Goal: Information Seeking & Learning: Learn about a topic

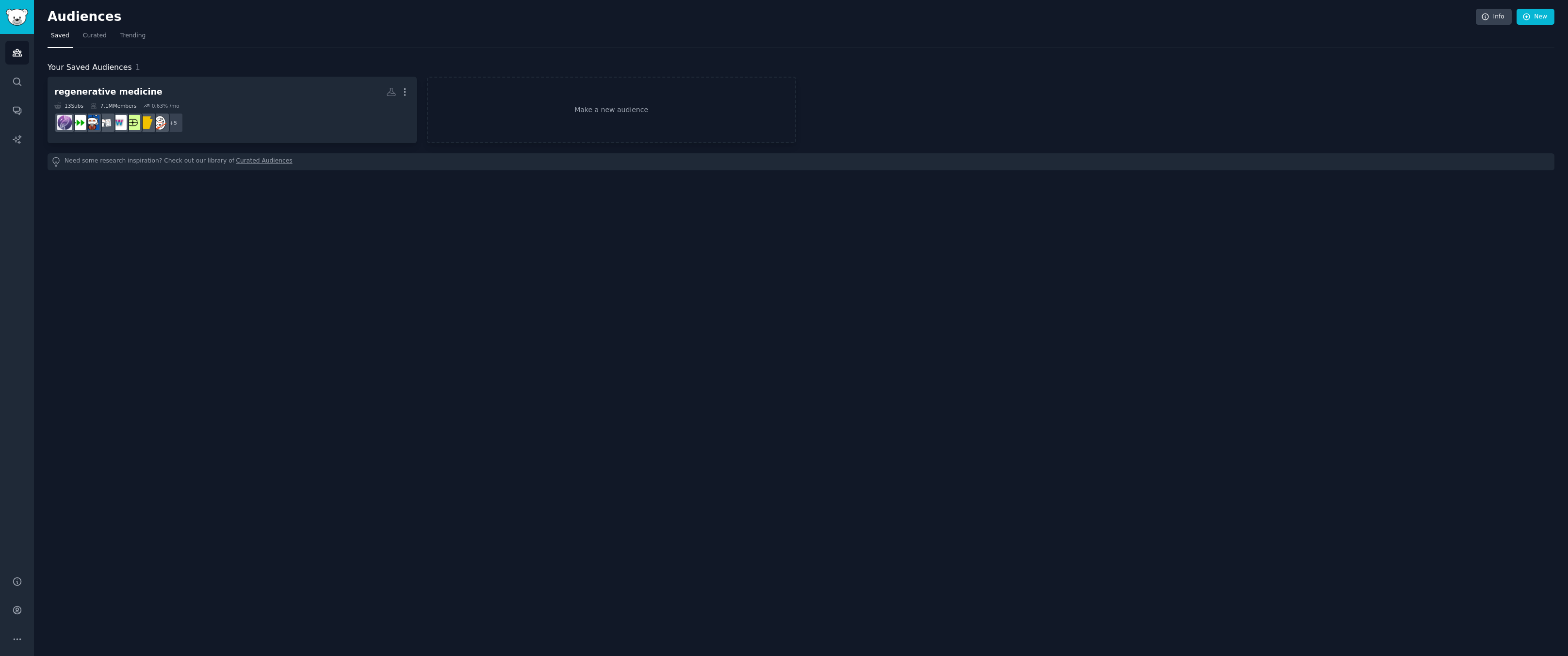
click at [489, 304] on div "Audiences Info New Saved Curated Trending Your Saved Audiences 1 regenerative m…" at bounding box center [801, 328] width 1534 height 656
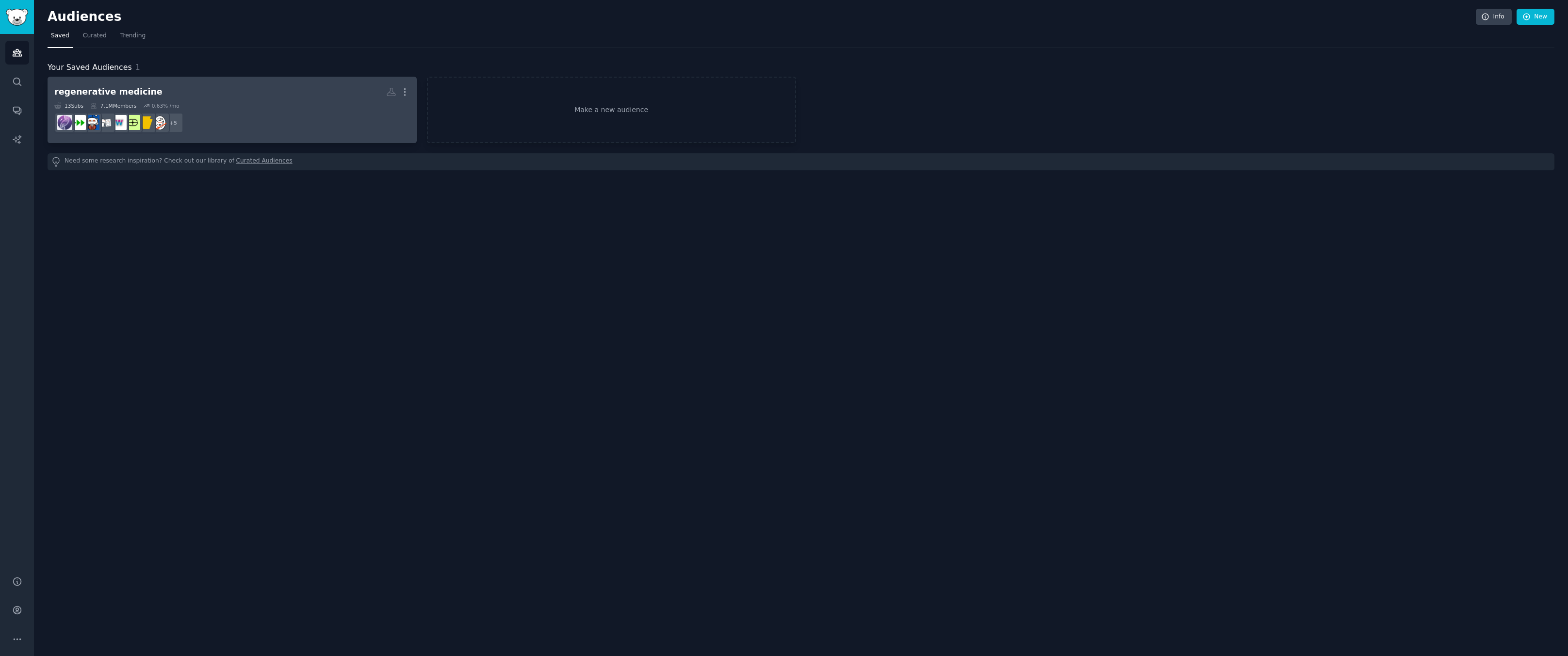
click at [273, 100] on h2 "regenerative medicine More" at bounding box center [232, 91] width 355 height 17
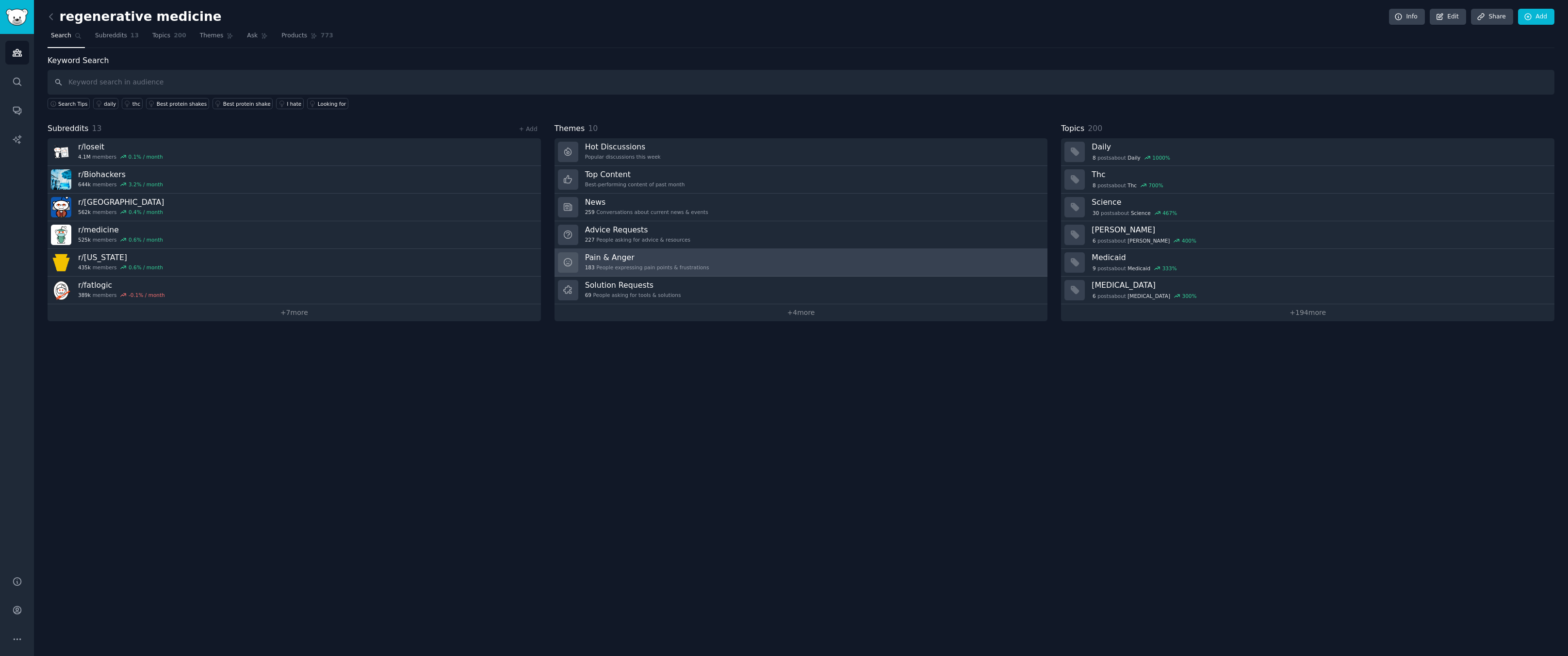
click at [667, 268] on div "183 People expressing pain points & frustrations" at bounding box center [647, 267] width 124 height 7
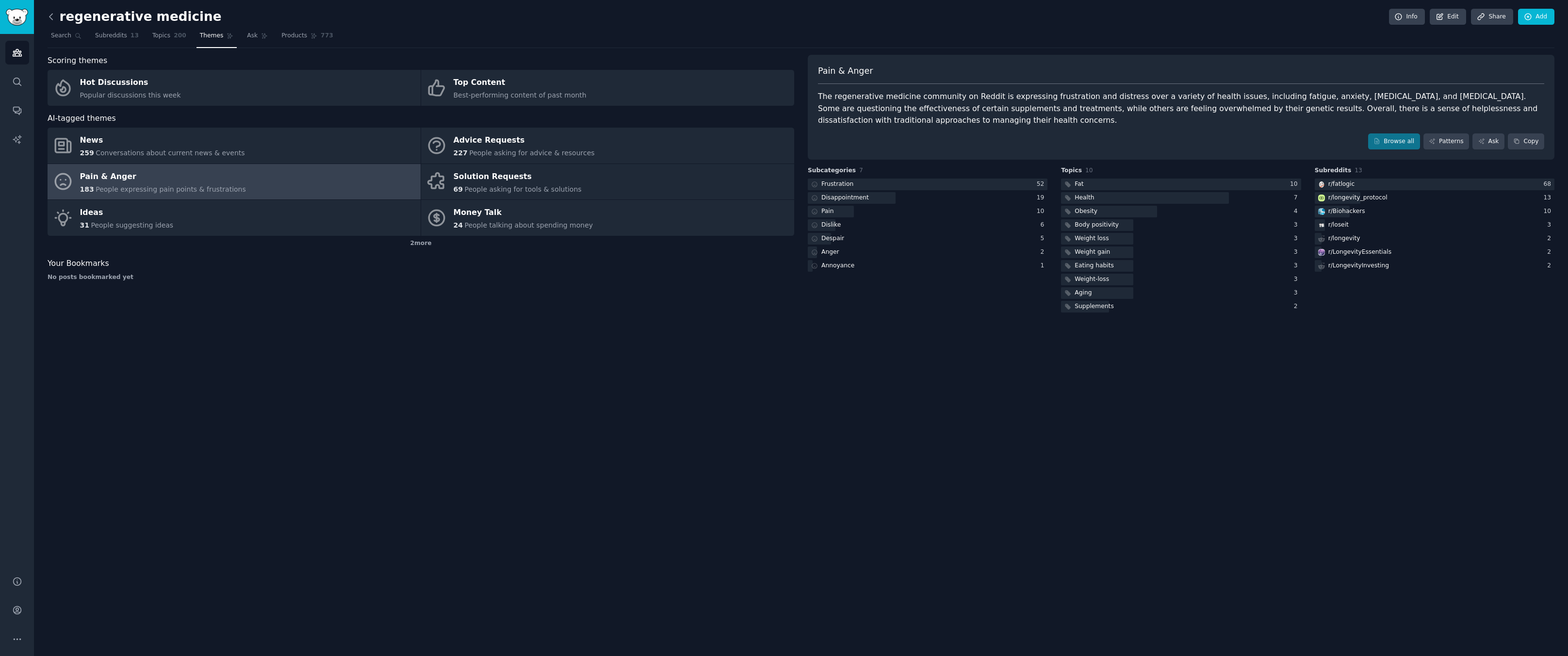
click at [54, 16] on icon at bounding box center [51, 17] width 10 height 10
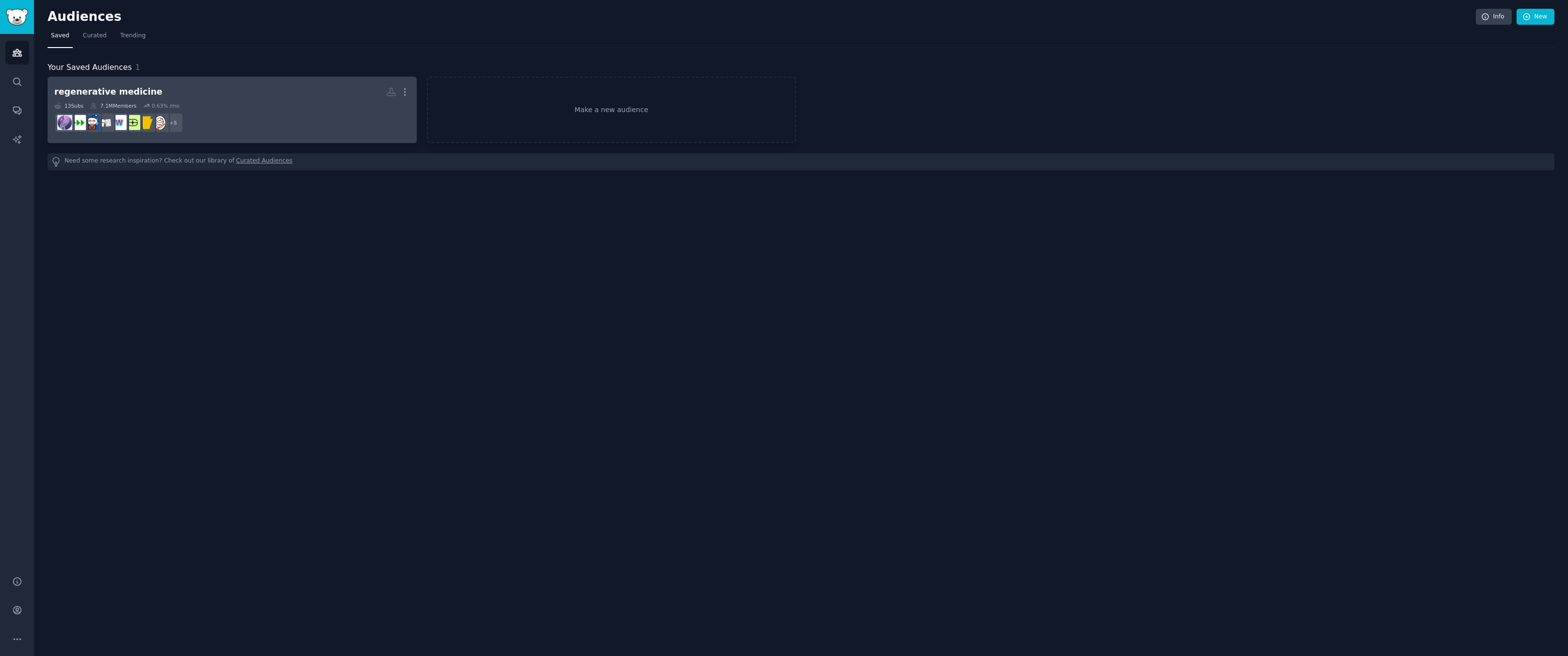
click at [223, 98] on h2 "regenerative medicine More" at bounding box center [232, 91] width 355 height 17
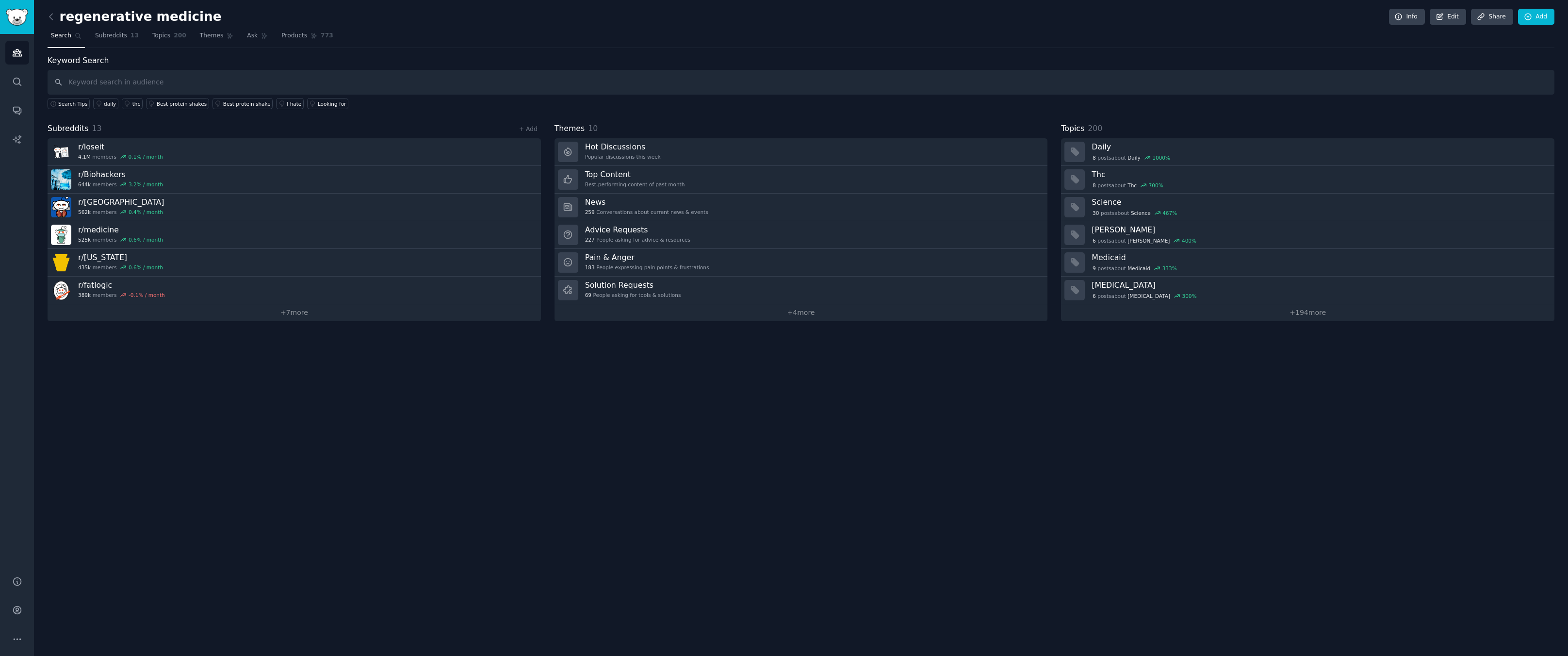
drag, startPoint x: 660, startPoint y: 254, endPoint x: 680, endPoint y: 416, distance: 163.2
click at [680, 416] on div "regenerative medicine Info Edit Share Add Search Subreddits 13 Topics 200 Theme…" at bounding box center [801, 328] width 1534 height 656
click at [680, 419] on div "regenerative medicine Info Edit Share Add Search Subreddits 13 Topics 200 Theme…" at bounding box center [801, 328] width 1534 height 656
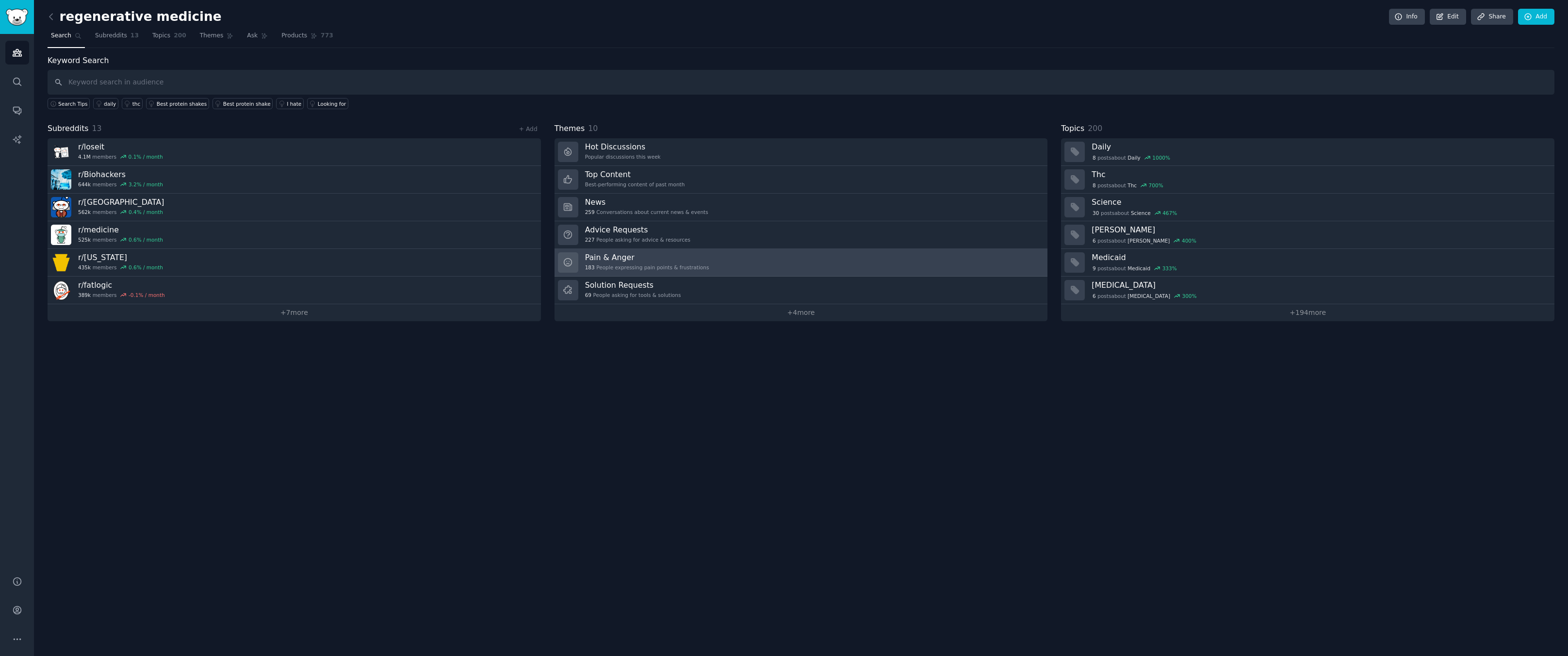
click at [650, 269] on div "183 People expressing pain points & frustrations" at bounding box center [647, 267] width 124 height 7
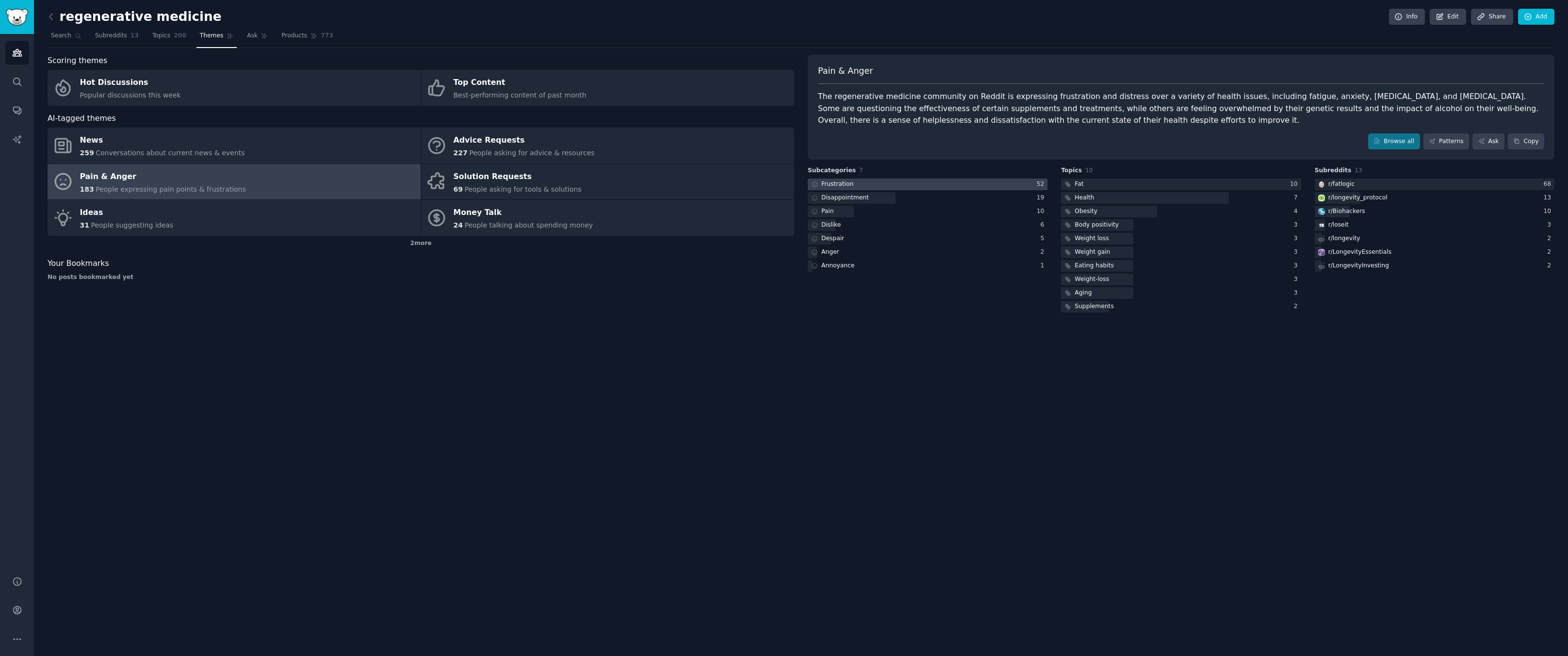
click at [867, 185] on div at bounding box center [927, 184] width 240 height 12
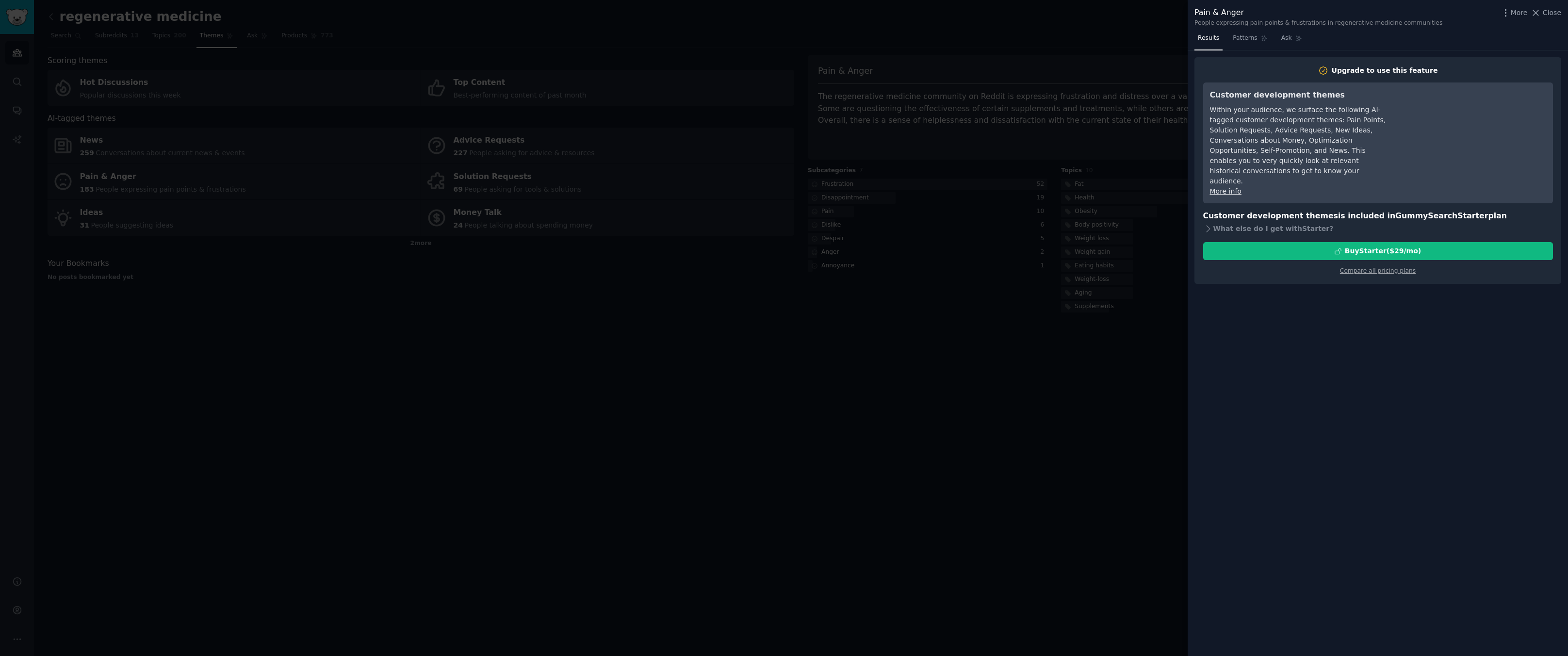
click at [986, 370] on div at bounding box center [784, 328] width 1568 height 656
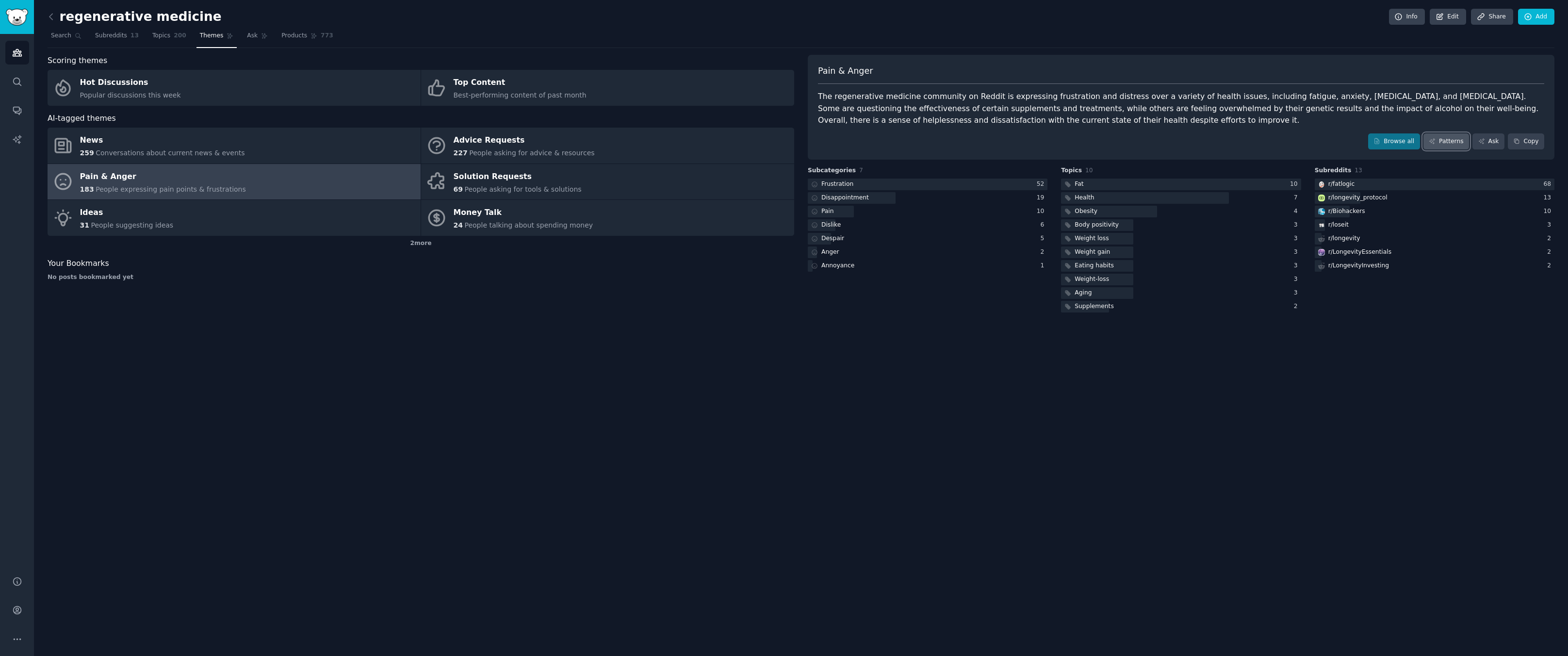
click at [1449, 144] on link "Patterns" at bounding box center [1446, 141] width 45 height 16
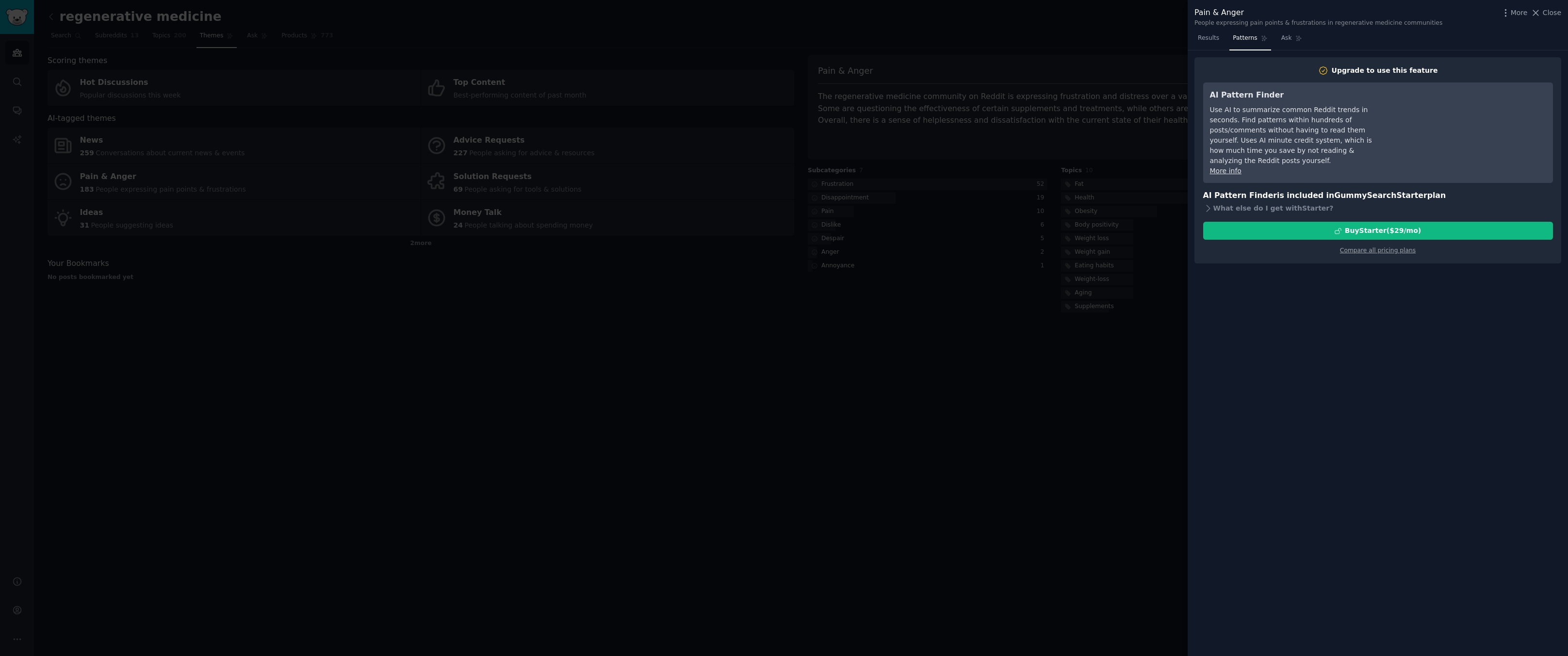
click at [942, 440] on div at bounding box center [784, 328] width 1568 height 656
